Goal: Information Seeking & Learning: Check status

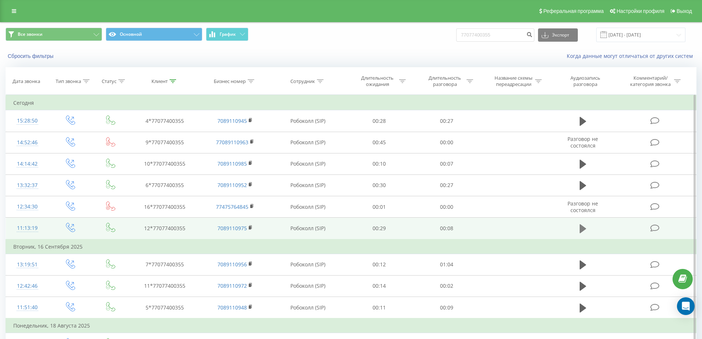
click at [583, 231] on icon at bounding box center [583, 228] width 7 height 10
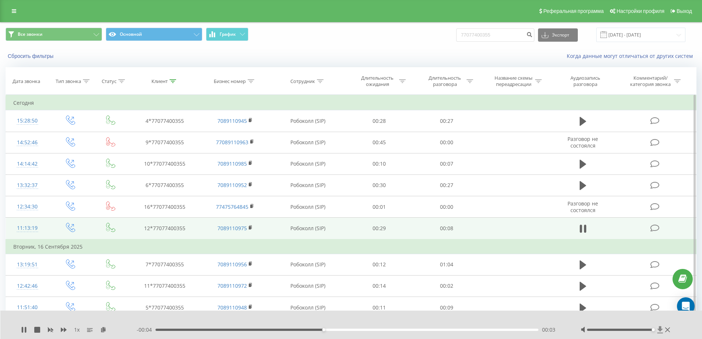
drag, startPoint x: 620, startPoint y: 329, endPoint x: 659, endPoint y: 329, distance: 38.7
click at [659, 329] on div at bounding box center [626, 329] width 91 height 7
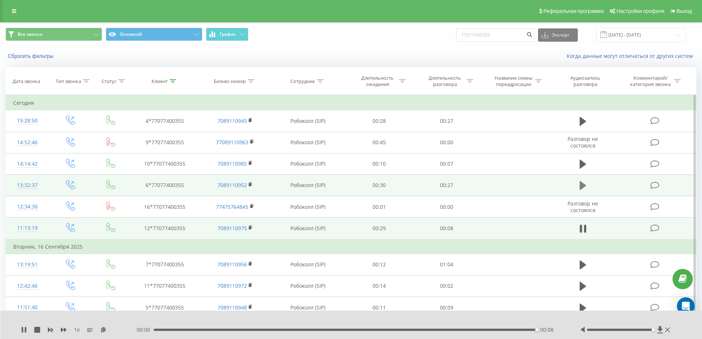
click at [581, 182] on icon at bounding box center [583, 185] width 7 height 9
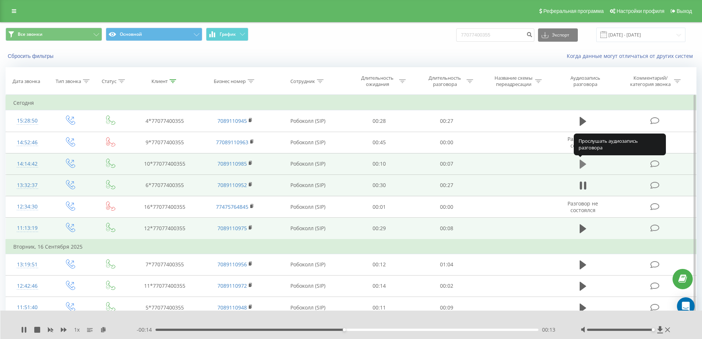
click at [583, 164] on icon at bounding box center [583, 164] width 7 height 9
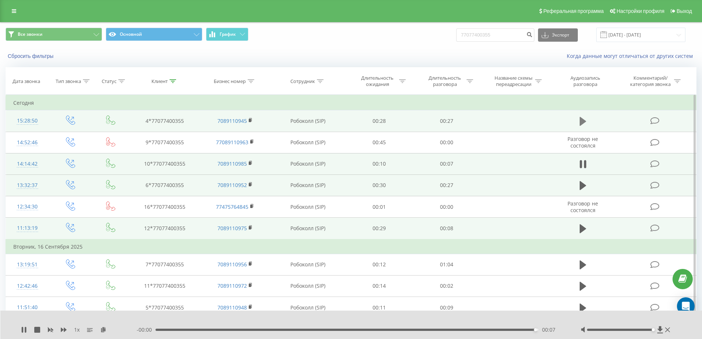
click at [584, 122] on icon at bounding box center [583, 121] width 7 height 9
click at [343, 58] on div "Когда данные могут отличаться от других систем" at bounding box center [483, 55] width 438 height 7
click at [482, 38] on input "77077400355" at bounding box center [495, 34] width 78 height 13
paste input "77012444011"
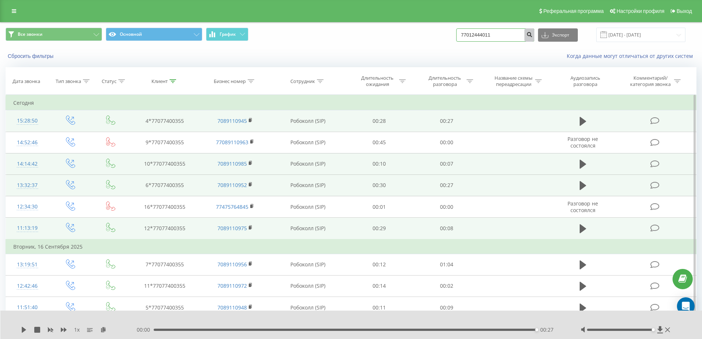
type input "77012444011"
click at [533, 32] on icon "submit" at bounding box center [529, 33] width 6 height 4
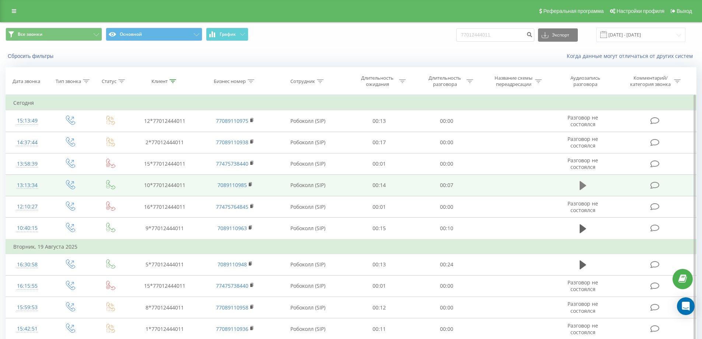
click at [585, 187] on icon at bounding box center [583, 185] width 7 height 10
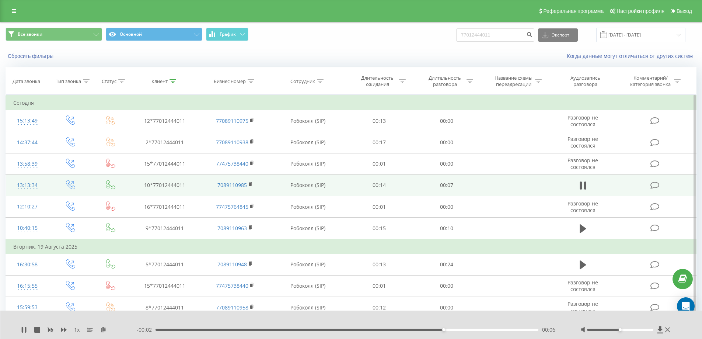
click at [428, 38] on div "Все звонки Основной График 77012444011 Экспорт .csv .xls .xlsx 19.06.2025 - 19.…" at bounding box center [351, 35] width 691 height 14
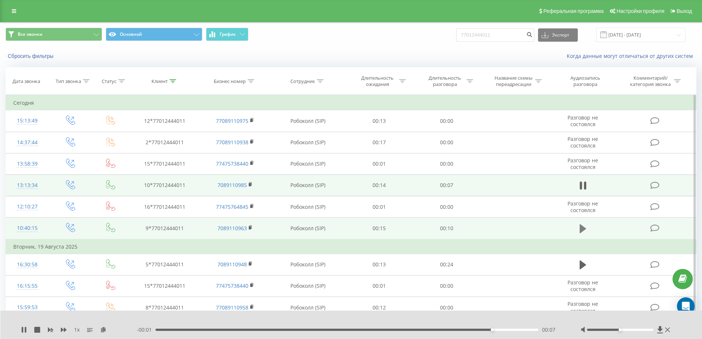
click at [580, 228] on icon at bounding box center [583, 228] width 7 height 9
click at [23, 329] on icon at bounding box center [22, 330] width 1 height 6
click at [584, 224] on icon at bounding box center [583, 228] width 7 height 10
click at [355, 29] on div "Все звонки Основной График 77012444011 Экспорт .csv .xls .xlsx 19.06.2025 - 19.…" at bounding box center [351, 35] width 691 height 14
click at [481, 39] on input "77012444011" at bounding box center [495, 34] width 78 height 13
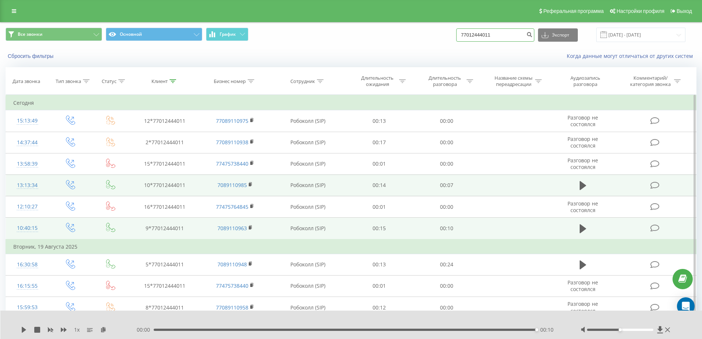
click at [480, 39] on input "77012444011" at bounding box center [495, 34] width 78 height 13
paste input "73978227"
type input "77073978227"
click at [533, 34] on icon "submit" at bounding box center [529, 33] width 6 height 4
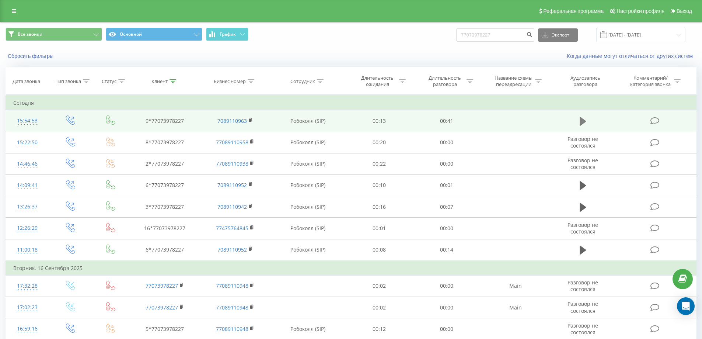
click at [587, 119] on button at bounding box center [583, 121] width 11 height 11
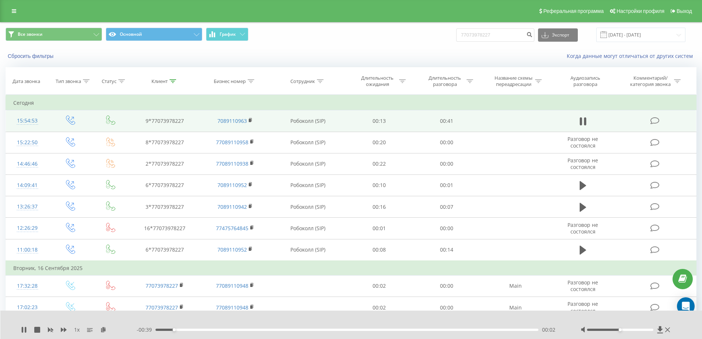
click at [341, 44] on div "Все звонки Основной График 77073978227 Экспорт .csv .xls .xlsx [DATE] - [DATE]" at bounding box center [350, 34] width 701 height 25
click at [342, 42] on div "Все звонки Основной График 77073978227 Экспорт .csv .xls .xlsx [DATE] - [DATE]" at bounding box center [350, 34] width 701 height 25
click at [340, 50] on div "Сбросить фильтры Когда данные могут отличаться от других систем" at bounding box center [350, 56] width 701 height 18
click at [316, 45] on div "Все звонки Основной График 77073978227 Экспорт .csv .xls .xlsx [DATE] - [DATE]" at bounding box center [350, 34] width 701 height 25
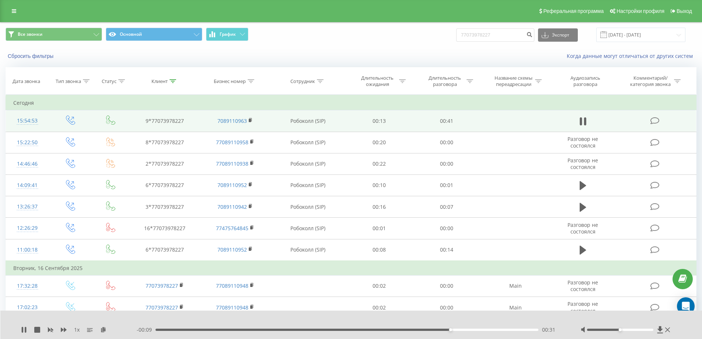
click at [320, 42] on div "Все звонки Основной График 77073978227 Экспорт .csv .xls .xlsx [DATE] - [DATE]" at bounding box center [350, 34] width 701 height 25
click at [316, 44] on div "Все звонки Основной График 77073978227 Экспорт .csv .xls .xlsx [DATE] - [DATE]" at bounding box center [350, 34] width 701 height 25
click at [305, 46] on div "Все звонки Основной График 77073978227 Экспорт .csv .xls .xlsx [DATE] - [DATE]" at bounding box center [350, 34] width 701 height 25
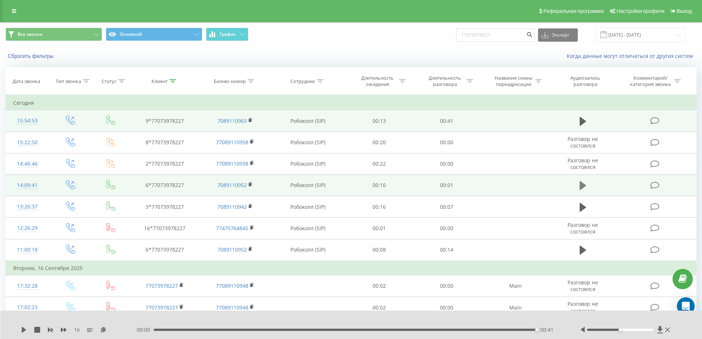
click at [580, 183] on icon at bounding box center [583, 185] width 7 height 10
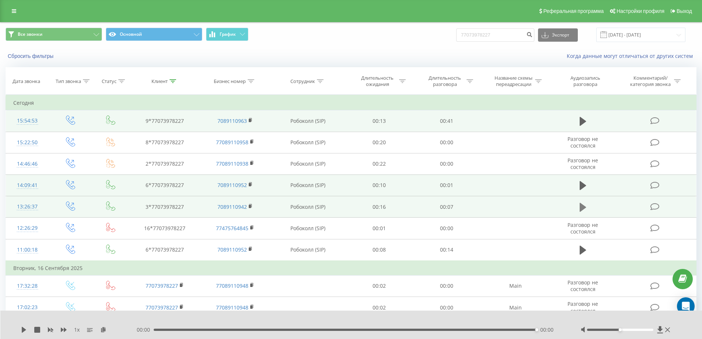
click at [583, 208] on icon at bounding box center [583, 206] width 7 height 9
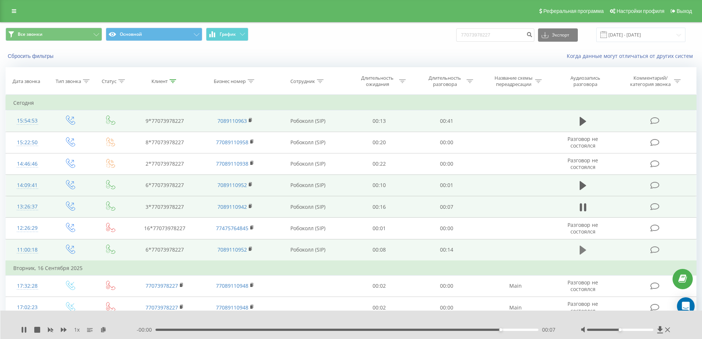
click at [582, 252] on icon at bounding box center [583, 249] width 7 height 9
click at [309, 41] on span "Все звонки Основной График" at bounding box center [176, 35] width 340 height 14
click at [324, 40] on span "Все звонки Основной График" at bounding box center [176, 35] width 340 height 14
click at [586, 125] on icon at bounding box center [583, 121] width 7 height 10
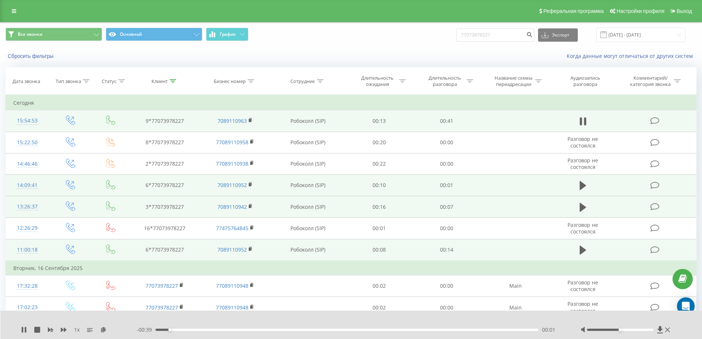
click at [185, 328] on div "00:01" at bounding box center [347, 329] width 383 height 2
click at [221, 330] on div "00:07" at bounding box center [347, 329] width 383 height 2
click at [285, 326] on div "- 00:33 00:07 00:07" at bounding box center [350, 329] width 426 height 7
click at [296, 329] on div "00:07" at bounding box center [347, 329] width 383 height 2
click at [357, 332] on div "- 00:25 00:15 00:15" at bounding box center [350, 329] width 426 height 7
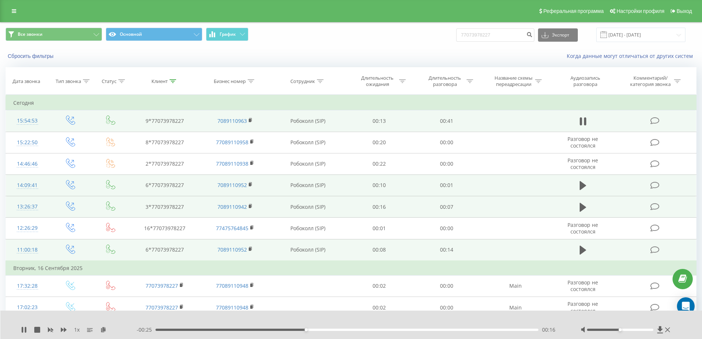
click at [363, 328] on div "- 00:25 00:16 00:16" at bounding box center [350, 329] width 426 height 7
click at [400, 332] on div "- 00:24 00:16 00:16" at bounding box center [350, 329] width 426 height 7
click at [400, 329] on div "00:16" at bounding box center [347, 329] width 383 height 2
click at [23, 328] on icon at bounding box center [22, 330] width 1 height 6
click at [660, 330] on icon at bounding box center [661, 329] width 6 height 7
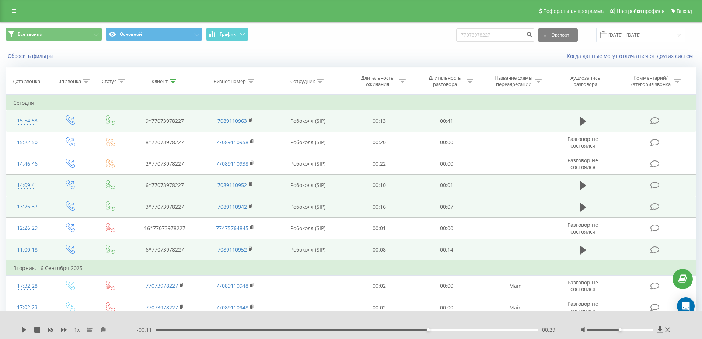
click at [345, 45] on div "Все звонки Основной График 77073978227 Экспорт .csv .xls .xlsx [DATE] - [DATE]" at bounding box center [350, 34] width 701 height 25
click at [22, 328] on icon at bounding box center [24, 330] width 4 height 6
click at [24, 329] on icon at bounding box center [24, 330] width 6 height 6
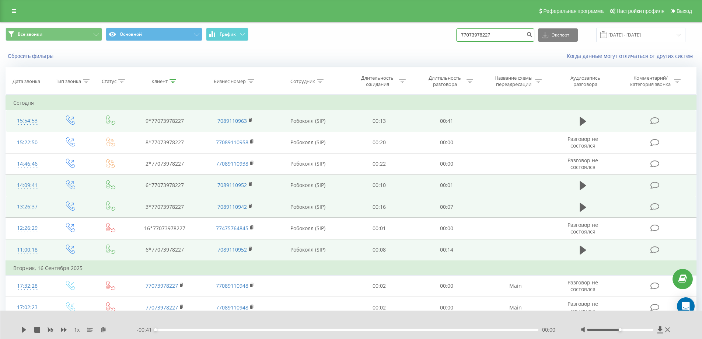
click at [472, 33] on input "77073978227" at bounding box center [495, 34] width 78 height 13
paste input "754750673"
type input "77754750673"
click at [533, 35] on icon "submit" at bounding box center [529, 33] width 6 height 4
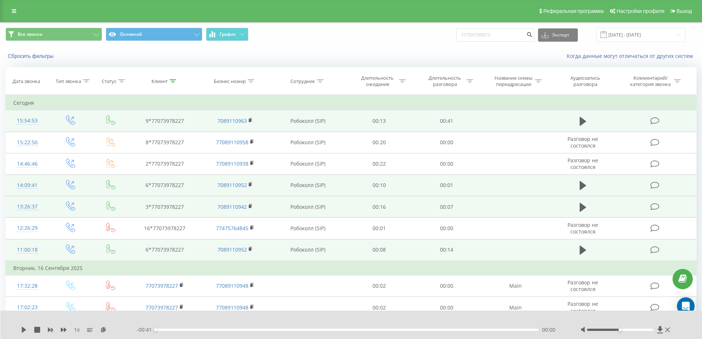
click at [401, 49] on div "Сбросить фильтры Когда данные могут отличаться от других систем" at bounding box center [350, 56] width 701 height 18
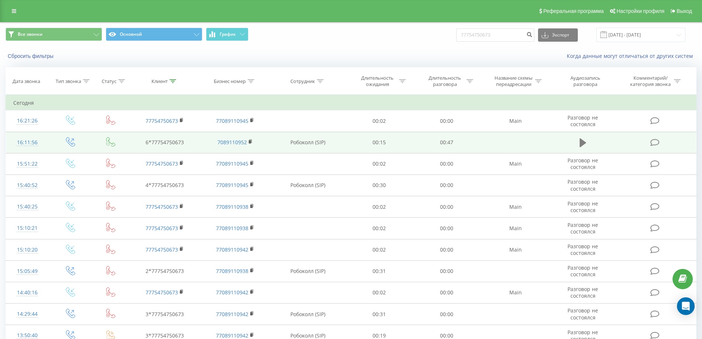
click at [587, 145] on button at bounding box center [583, 142] width 11 height 11
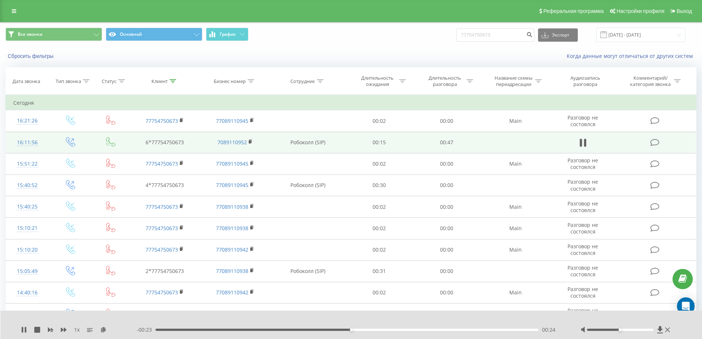
click at [300, 33] on span "Все звонки Основной График" at bounding box center [176, 35] width 340 height 14
click at [26, 330] on icon at bounding box center [25, 330] width 1 height 6
click at [480, 35] on input "77754750673" at bounding box center [495, 34] width 78 height 13
click at [303, 48] on div "Сбросить фильтры Когда данные могут отличаться от других систем" at bounding box center [350, 56] width 701 height 18
